Goal: Task Accomplishment & Management: Manage account settings

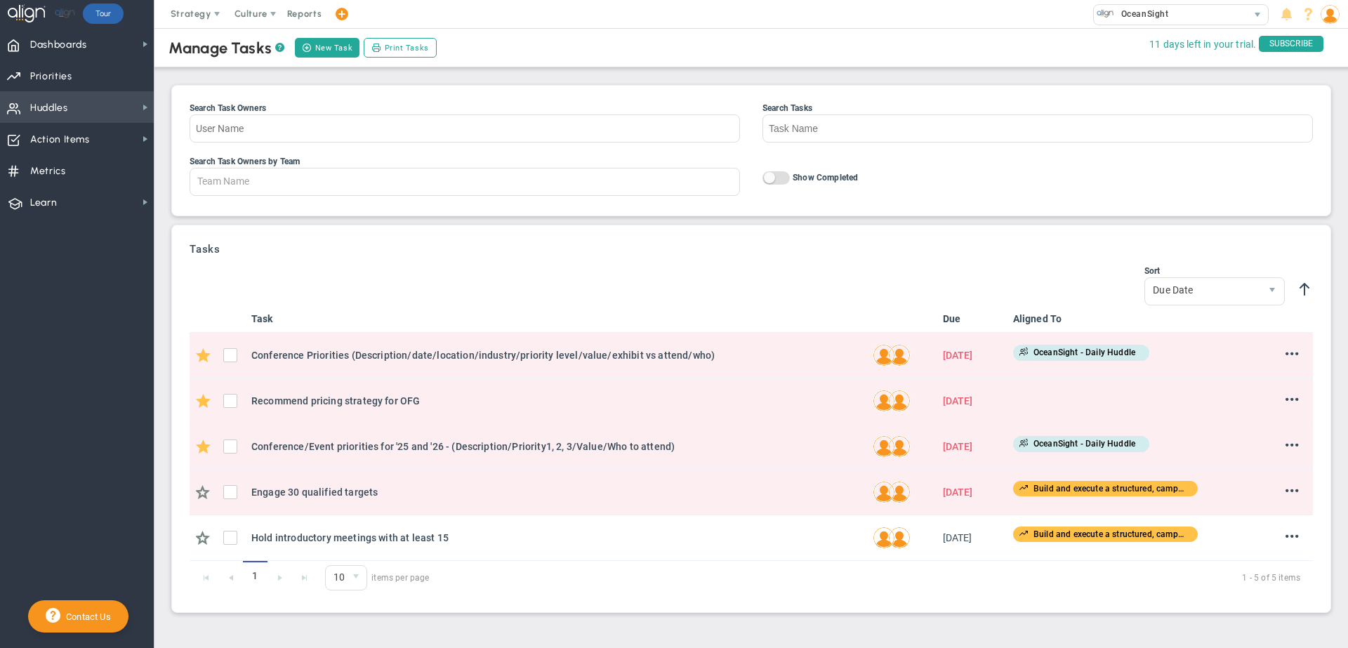
click at [84, 110] on span "Huddles Huddles" at bounding box center [77, 107] width 154 height 32
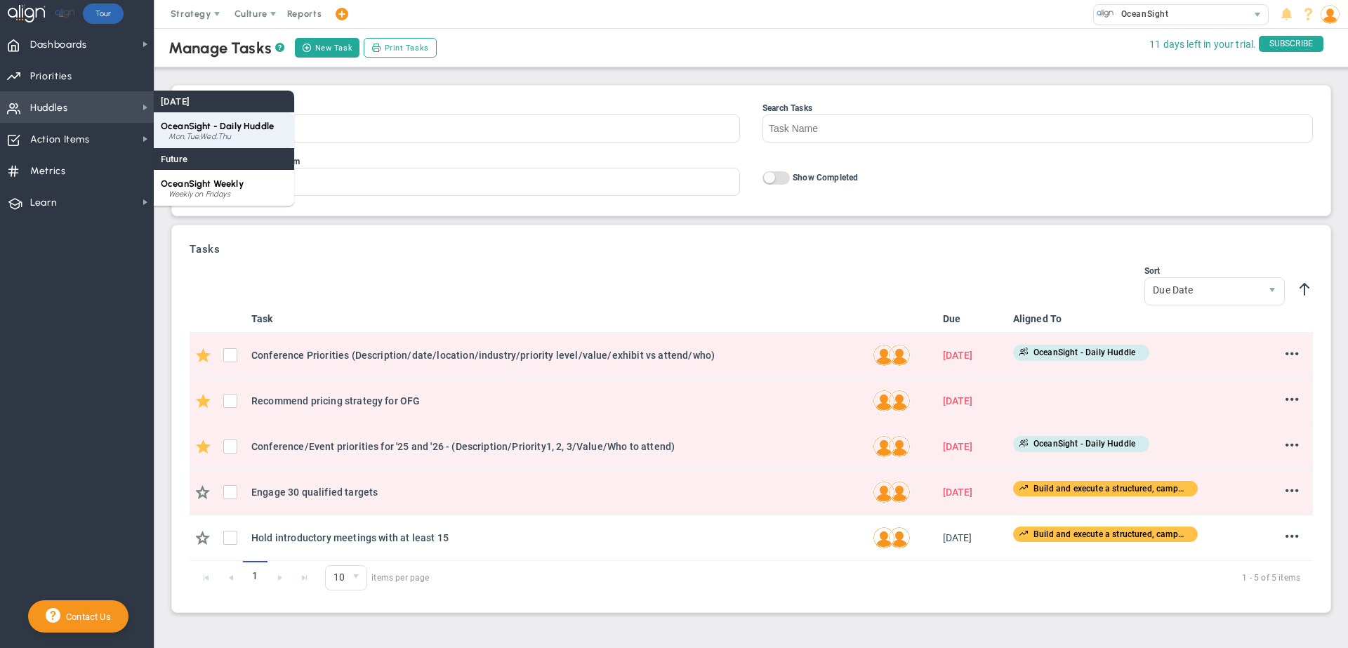
click at [176, 130] on span "OceanSight - Daily Huddle" at bounding box center [217, 126] width 113 height 11
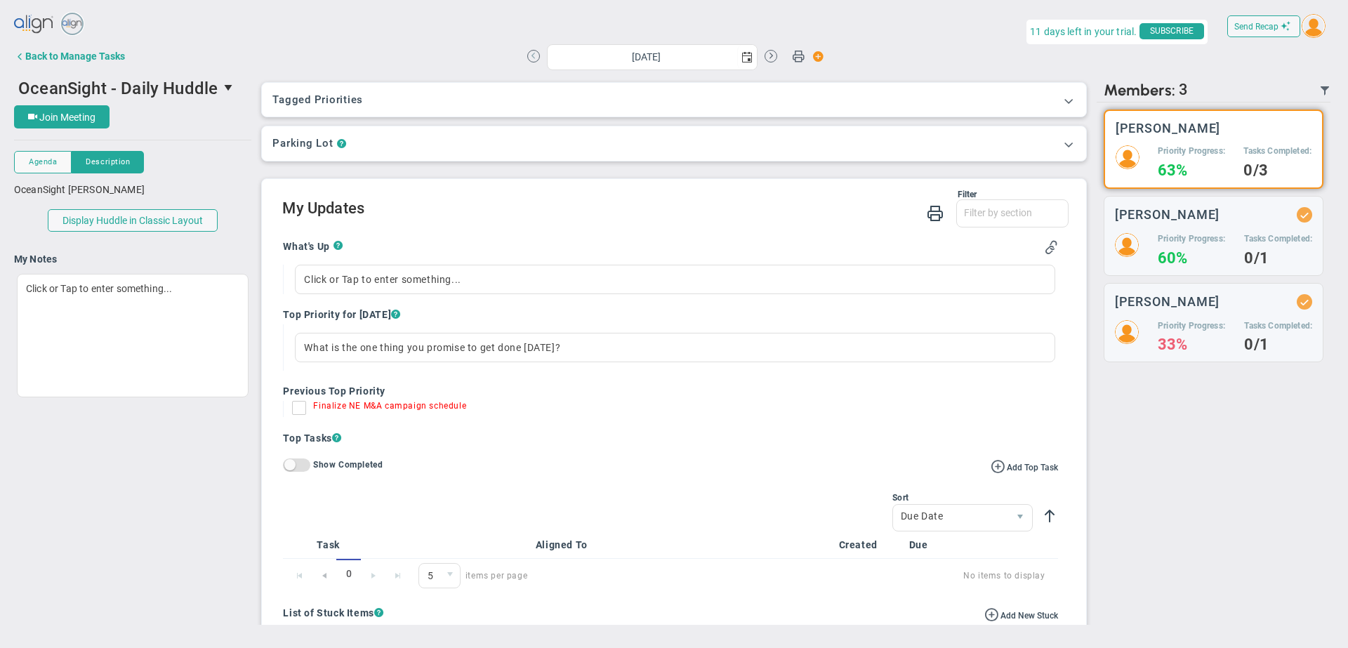
click at [536, 56] on button at bounding box center [533, 56] width 13 height 13
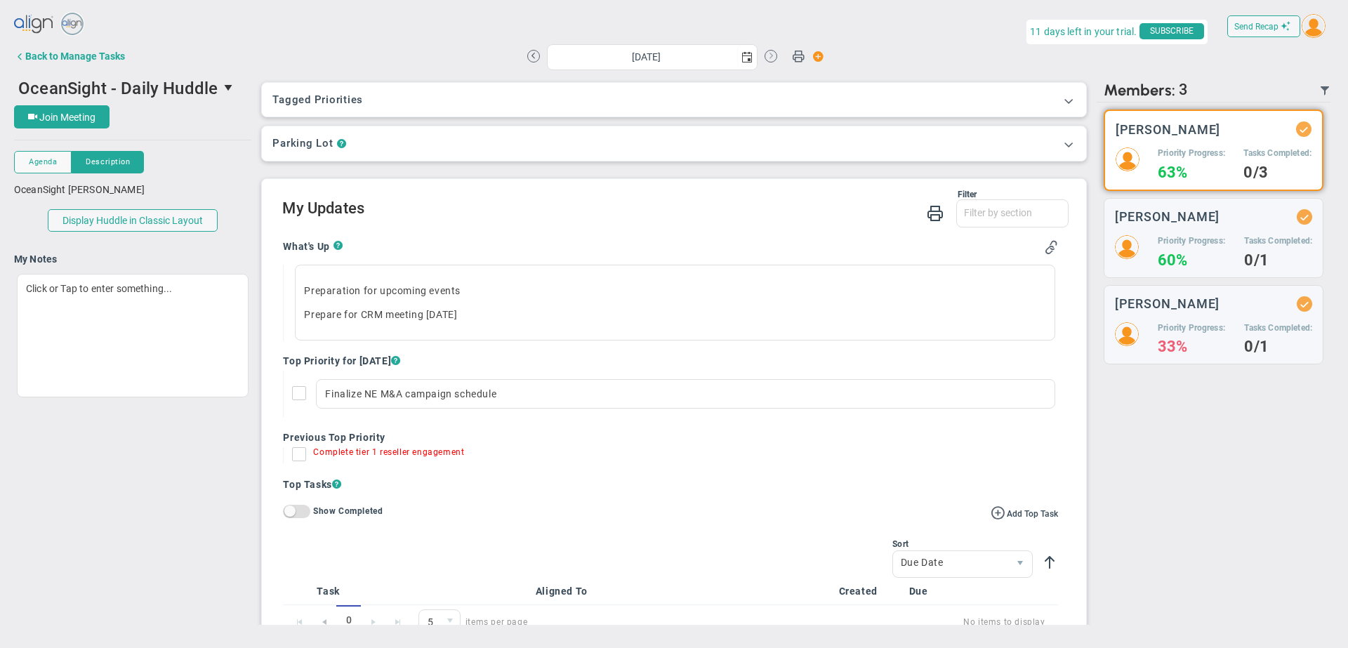
click at [770, 55] on button at bounding box center [771, 56] width 13 height 13
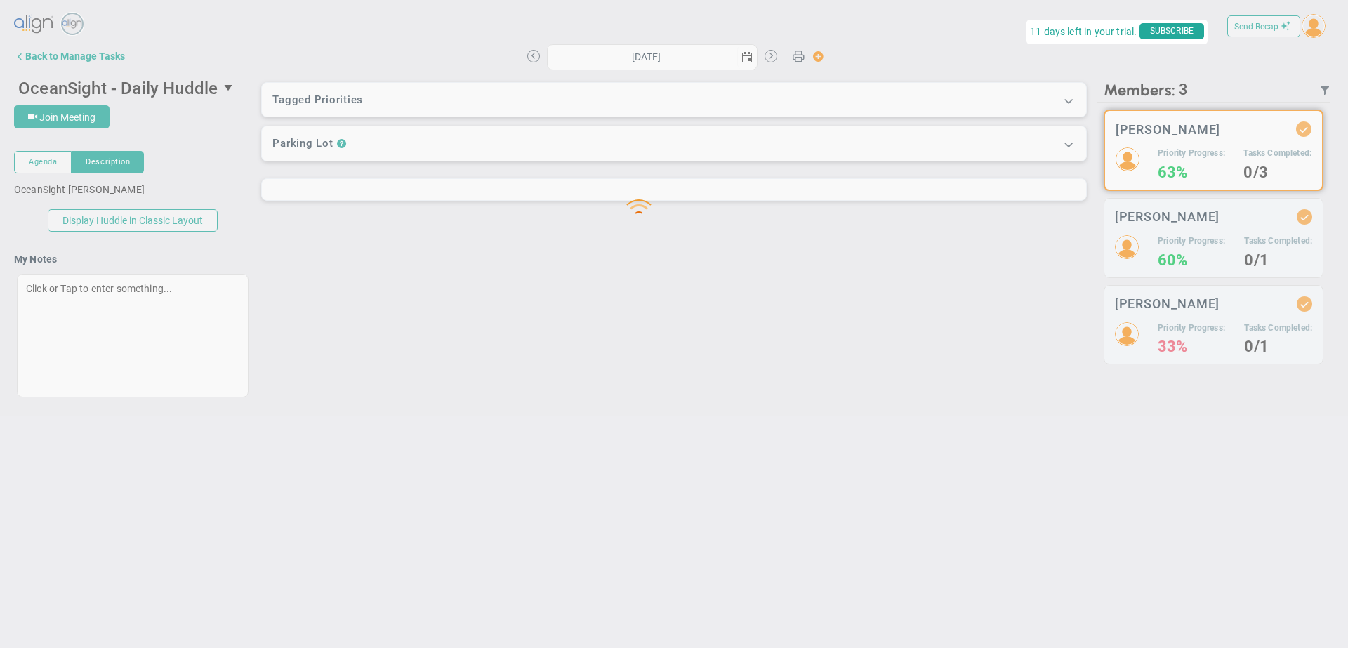
type input "[DATE]"
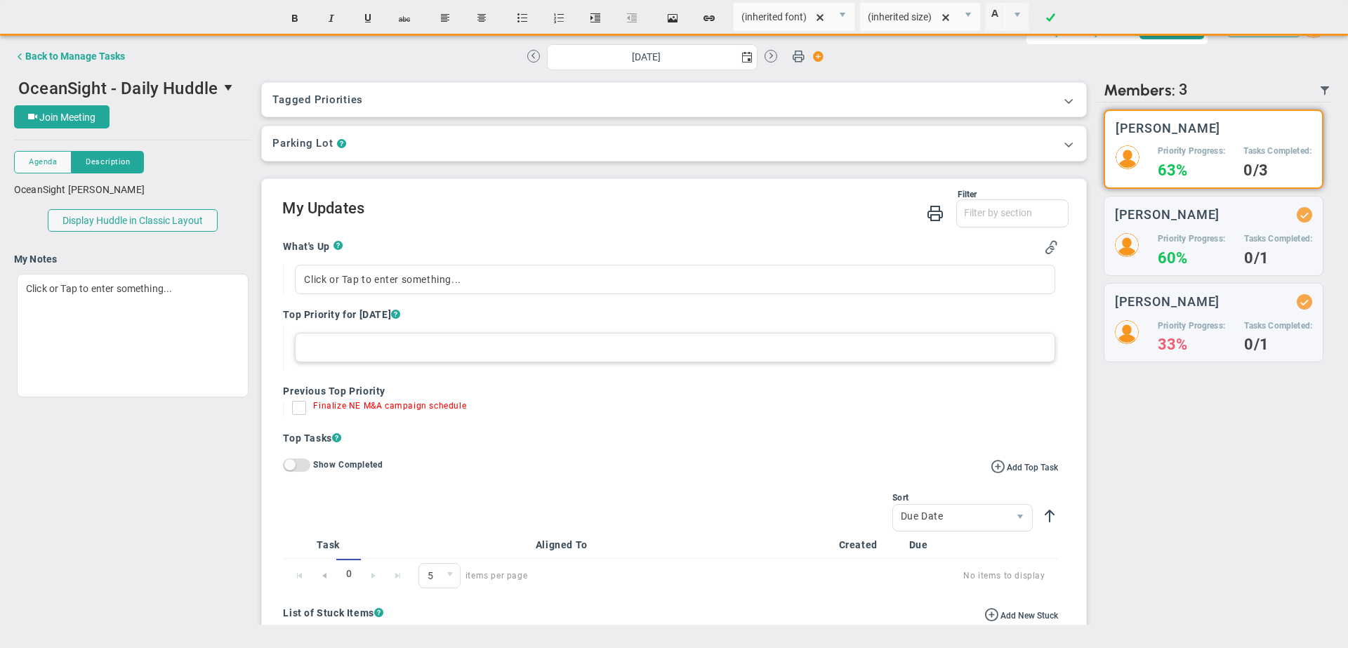
click at [492, 348] on div at bounding box center [675, 347] width 760 height 29
click at [322, 277] on div at bounding box center [675, 279] width 760 height 29
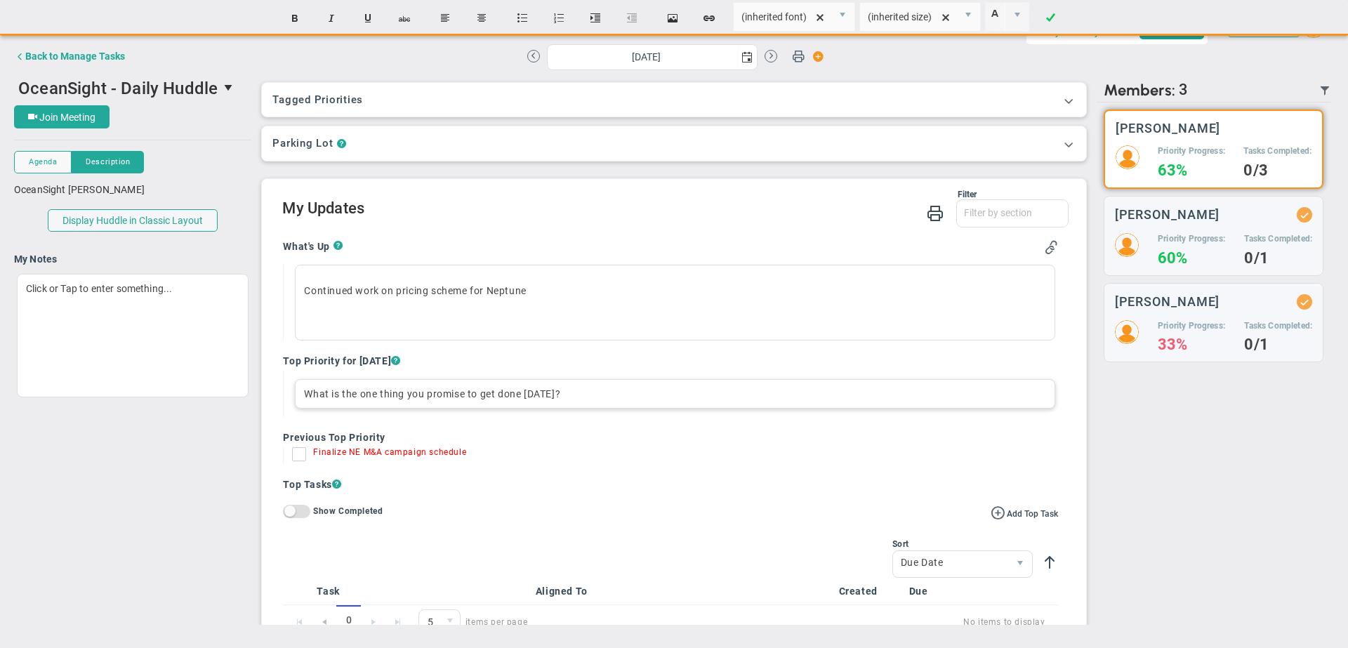
click at [416, 400] on div "What is the one thing you promise to get done [DATE]?" at bounding box center [675, 393] width 760 height 29
click at [388, 322] on div "Send Recap Profile Contact your Advisor Share! Become an Affiliate" at bounding box center [674, 318] width 1320 height 614
click at [388, 315] on p "﻿" at bounding box center [674, 315] width 741 height 14
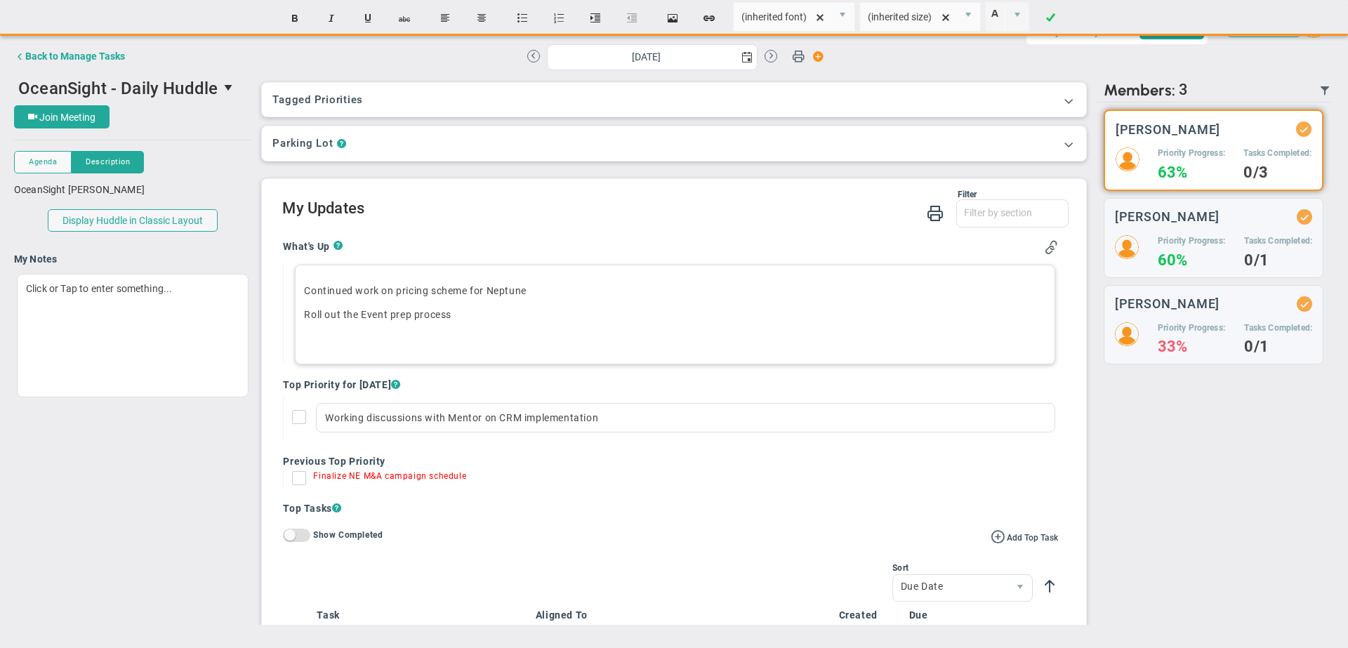
click at [368, 314] on p "﻿Roll out the Event prep process" at bounding box center [674, 315] width 741 height 14
click at [319, 341] on p "﻿" at bounding box center [674, 338] width 741 height 14
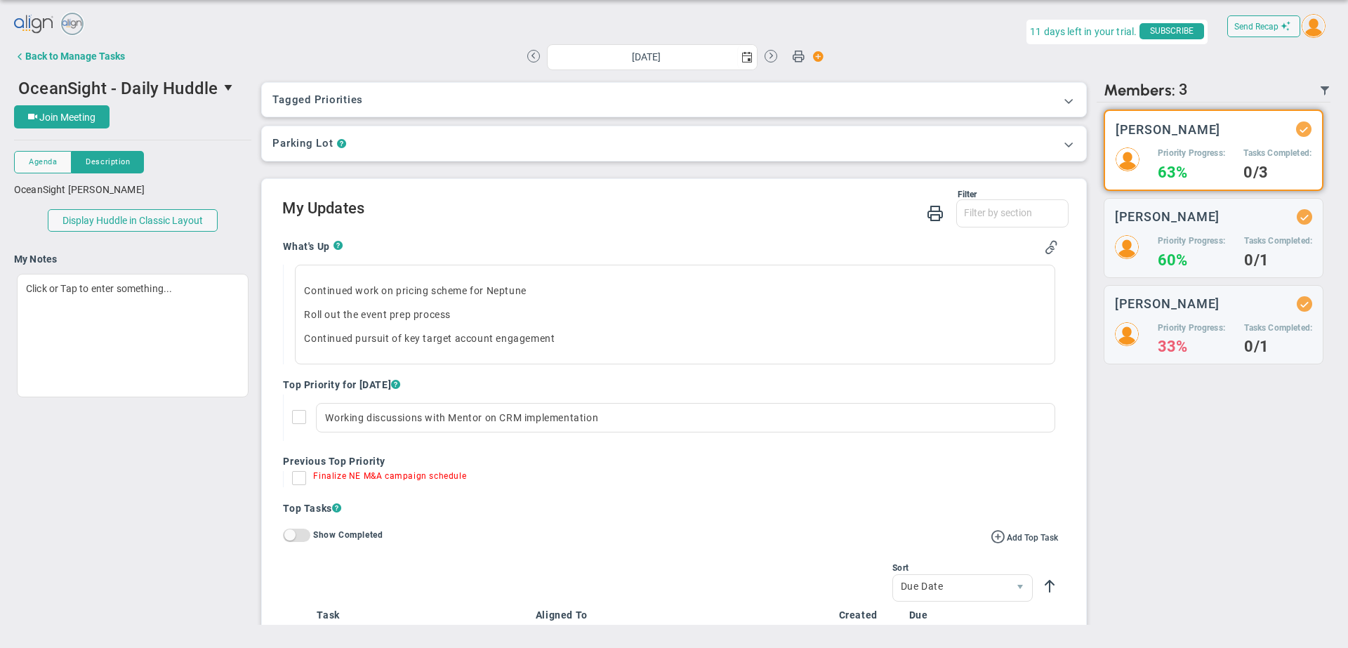
click at [1170, 160] on div "Priority Progress: 63%" at bounding box center [1191, 163] width 67 height 32
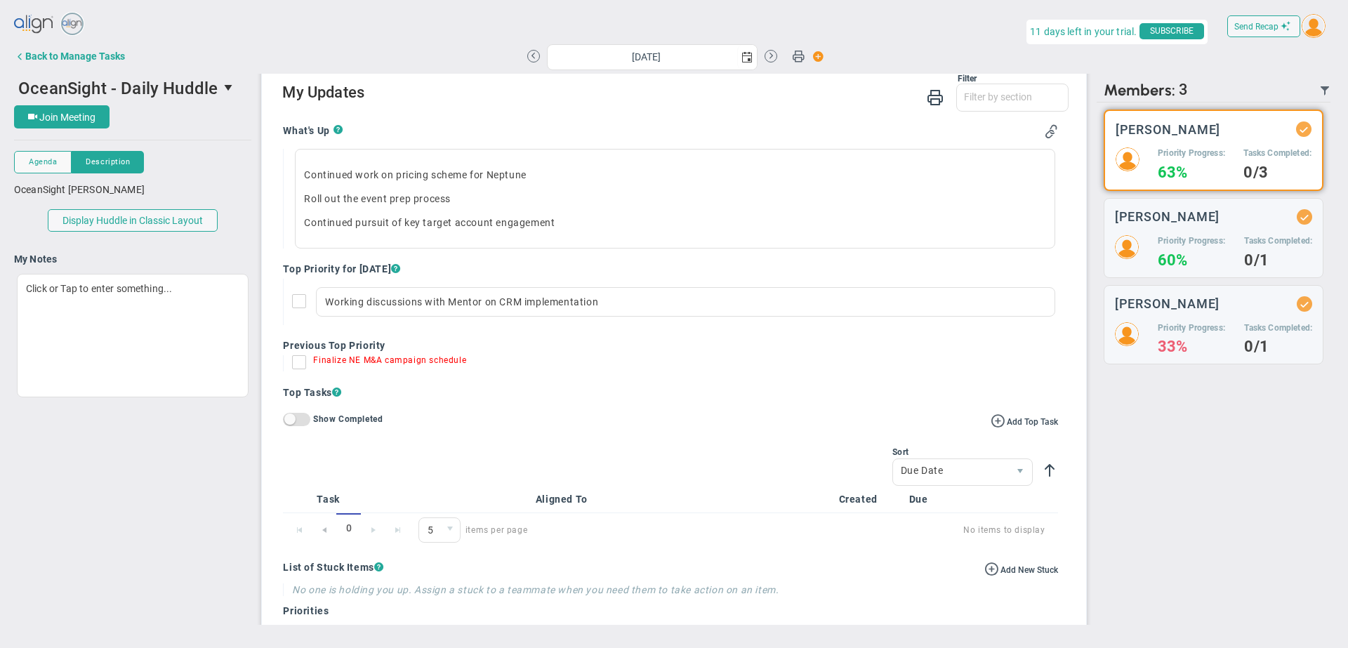
click at [1163, 151] on h5 "Priority Progress:" at bounding box center [1191, 153] width 67 height 12
click at [32, 55] on div "Back to Manage Tasks" at bounding box center [75, 56] width 100 height 11
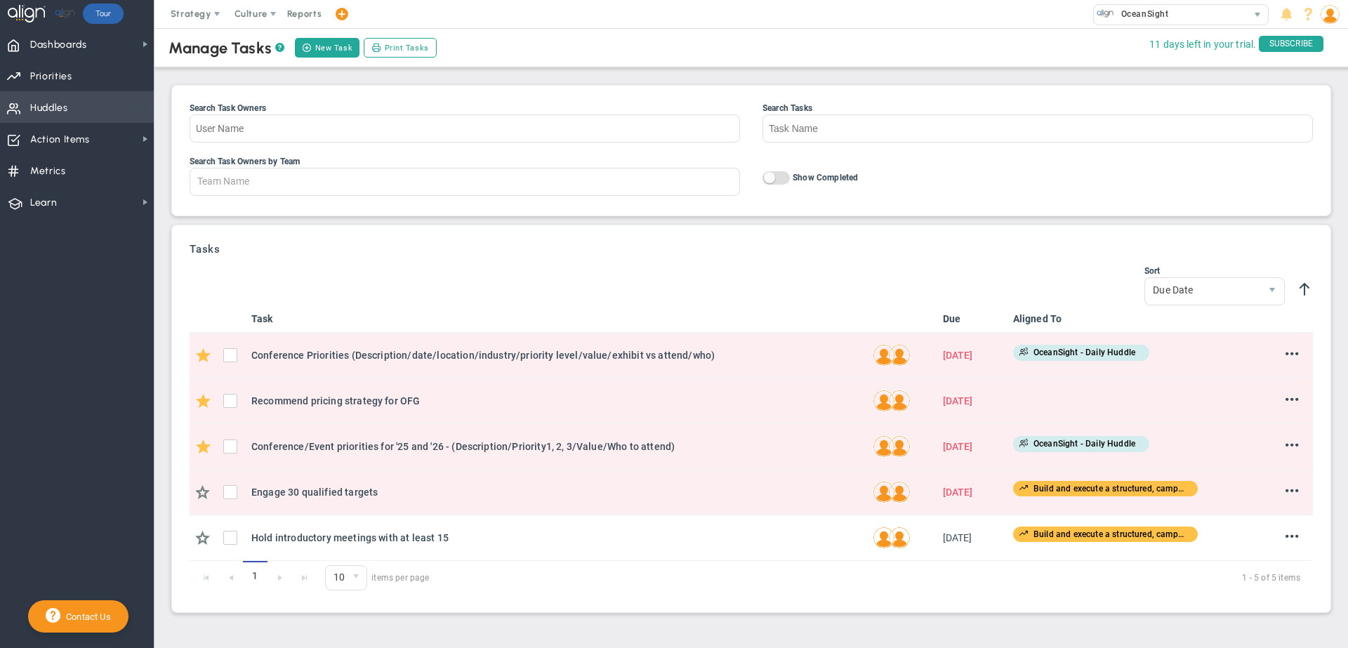
click at [147, 108] on span at bounding box center [145, 107] width 11 height 11
